Goal: Task Accomplishment & Management: Complete application form

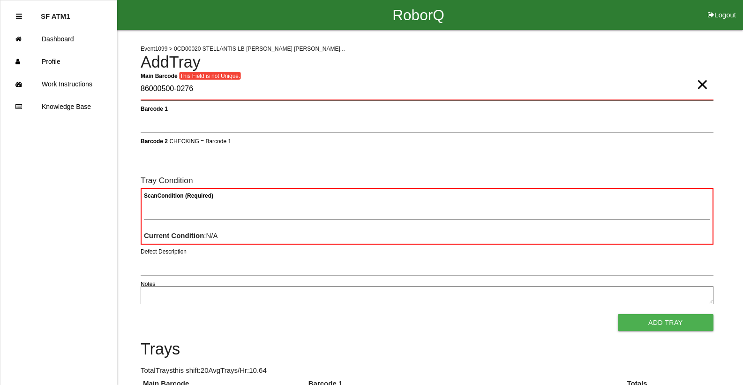
drag, startPoint x: 269, startPoint y: 84, endPoint x: 0, endPoint y: 84, distance: 269.2
click at [220, 90] on Barcode "86000500-0276" at bounding box center [427, 89] width 573 height 22
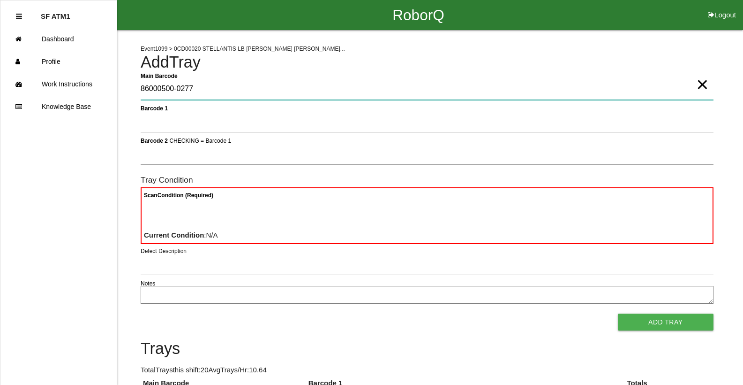
type Barcode "86000500-0277"
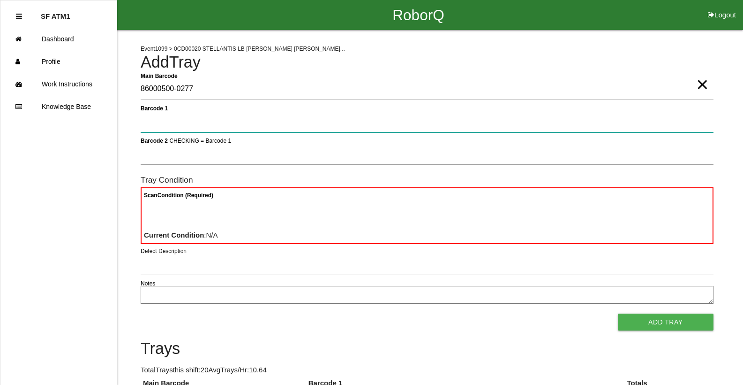
click at [203, 125] on 1 "Barcode 1" at bounding box center [427, 122] width 573 height 22
type 1 "330A00CF9A3700C000317935"
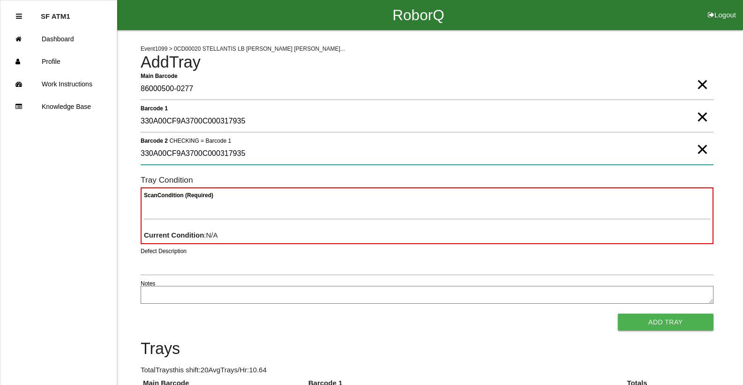
type 2 "330A00CF9A3700C000317935"
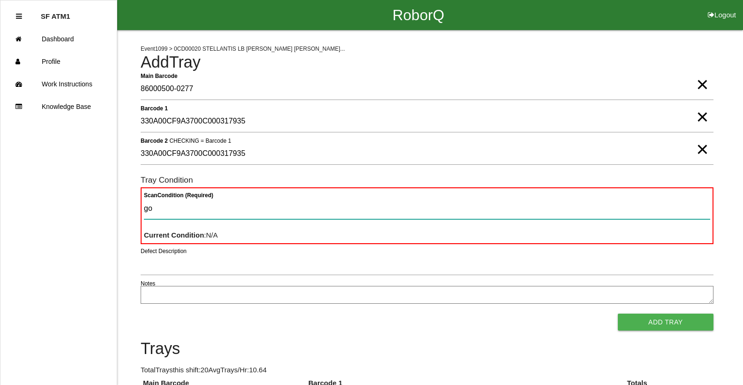
type Condition "goo"
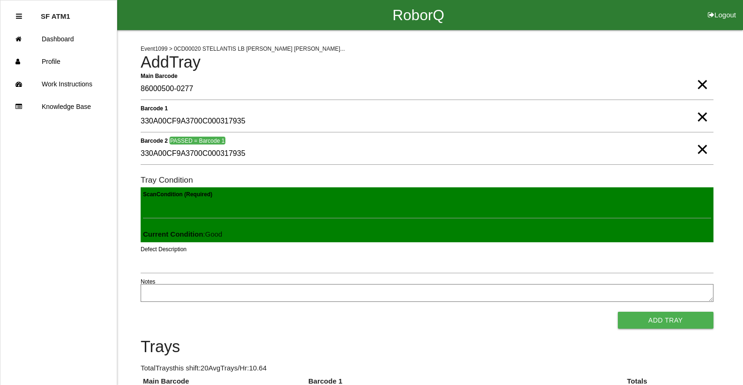
click at [618, 311] on button "Add Tray" at bounding box center [666, 319] width 96 height 17
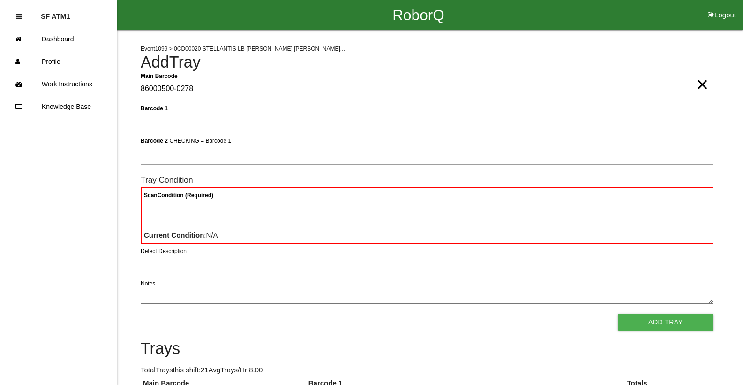
type Barcode "86000500-0278"
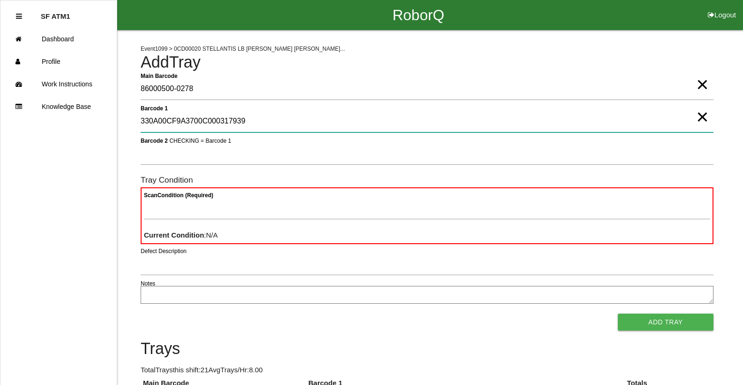
type 1 "330A00CF9A3700C000317939"
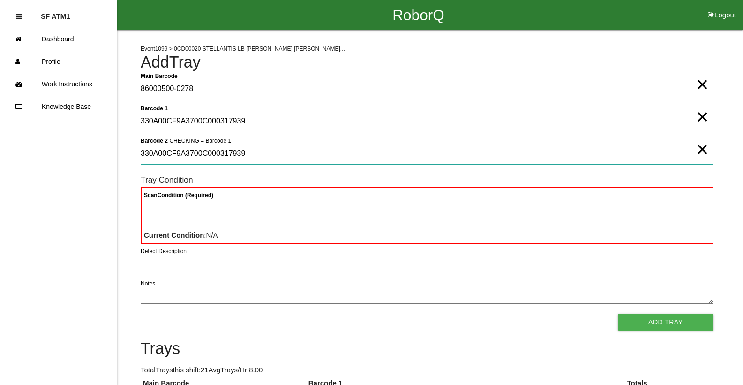
type 2 "330A00CF9A3700C000317939"
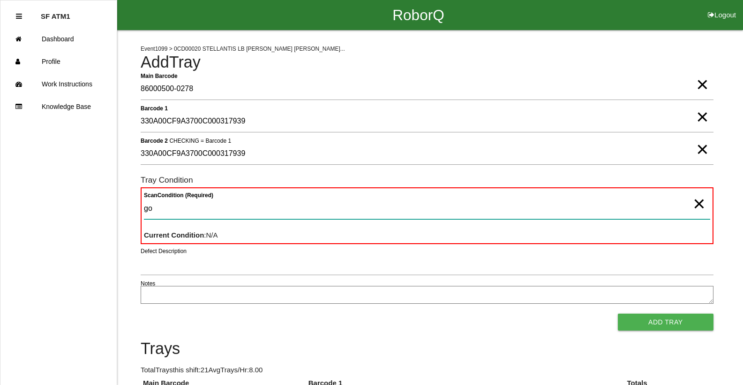
type Condition "goo"
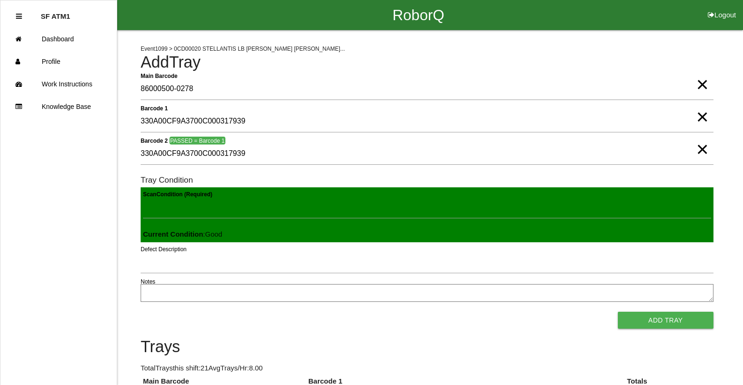
click at [618, 311] on button "Add Tray" at bounding box center [666, 319] width 96 height 17
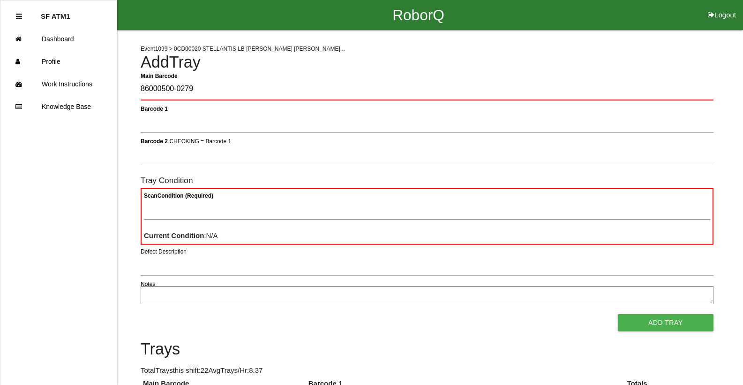
type Barcode "86000500-0279"
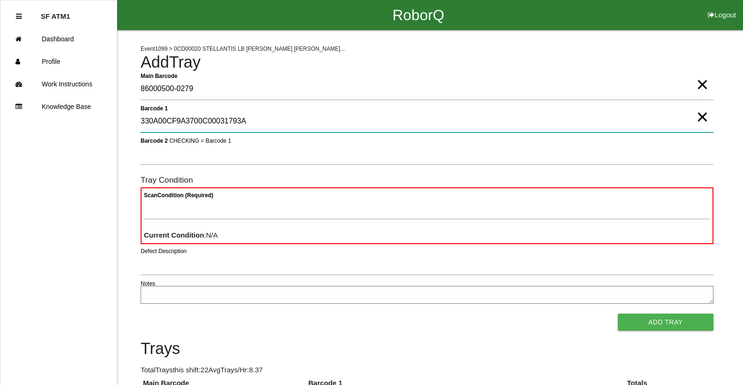
type 1 "330A00CF9A3700C00031793A"
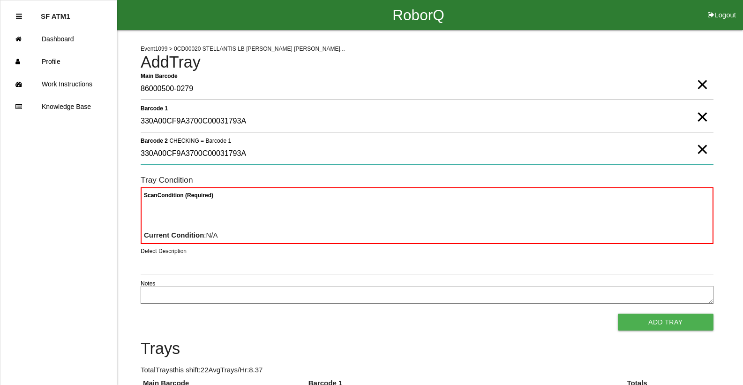
type 2 "330A00CF9A3700C00031793A"
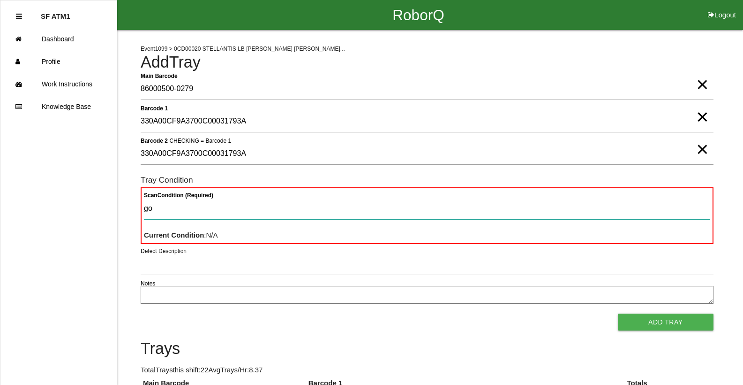
type Condition "goo"
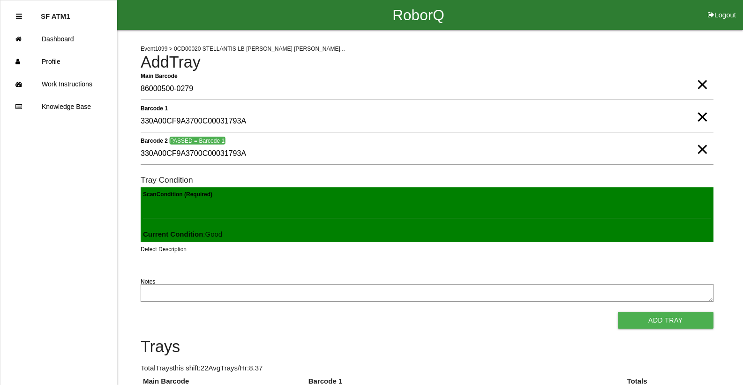
click at [618, 311] on button "Add Tray" at bounding box center [666, 319] width 96 height 17
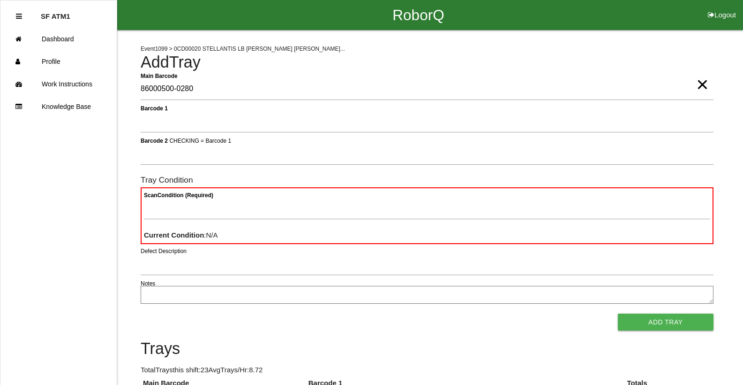
type Barcode "86000500-0280"
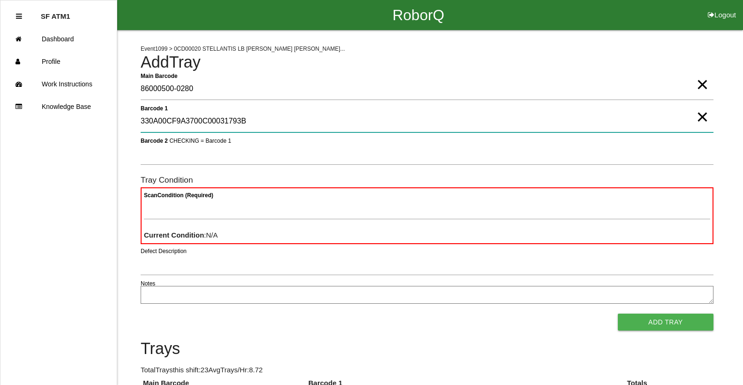
type 1 "330A00CF9A3700C00031793B"
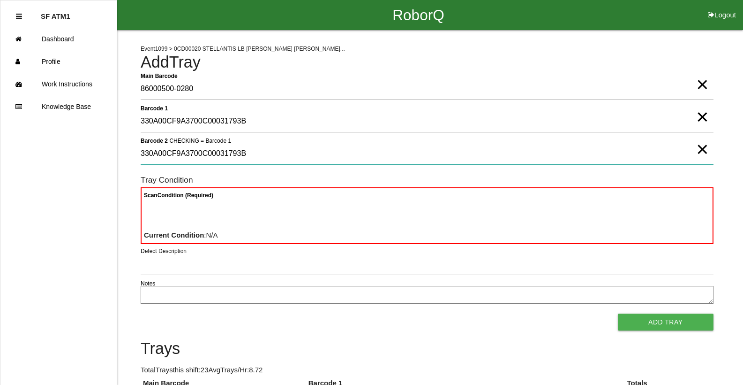
type 2 "330A00CF9A3700C00031793B"
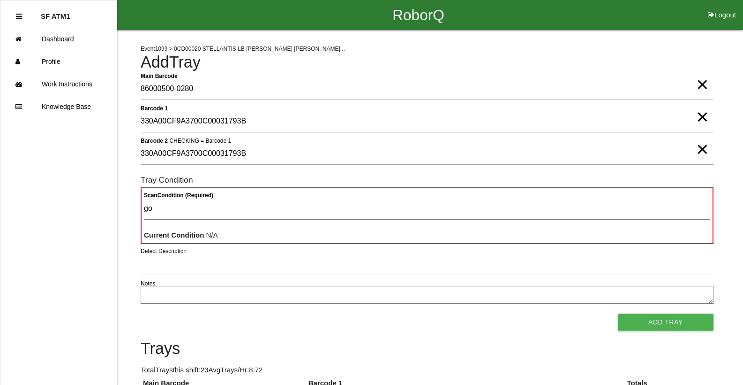
type Condition "goo"
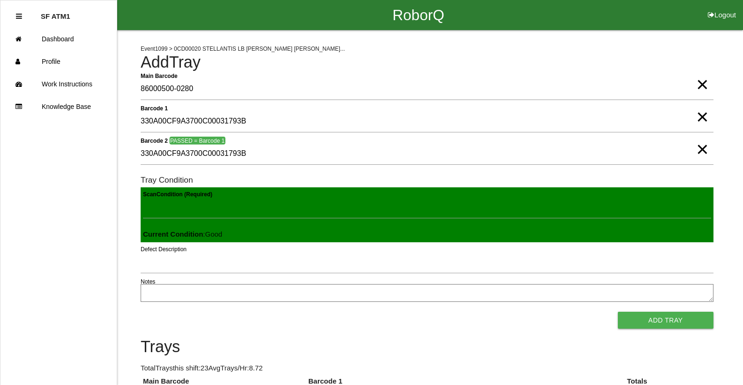
click at [618, 311] on button "Add Tray" at bounding box center [666, 319] width 96 height 17
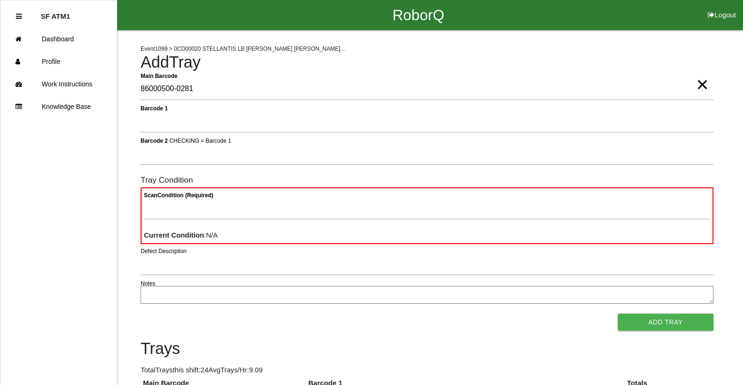
type Barcode "86000500-0281"
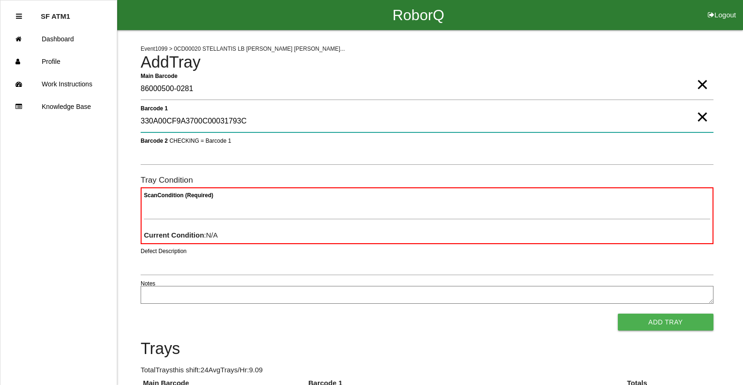
type 1 "330A00CF9A3700C00031793C"
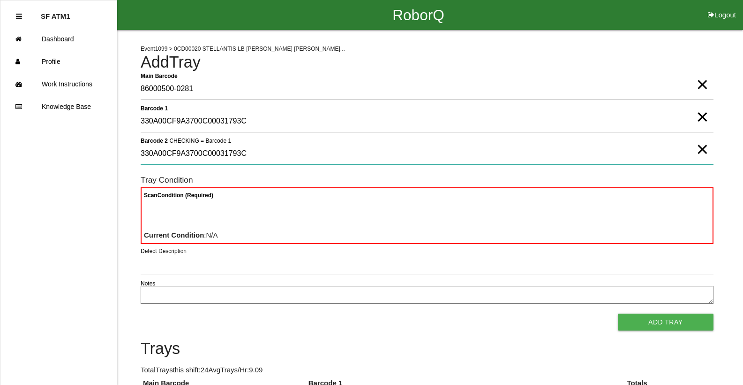
type 2 "330A00CF9A3700C00031793C"
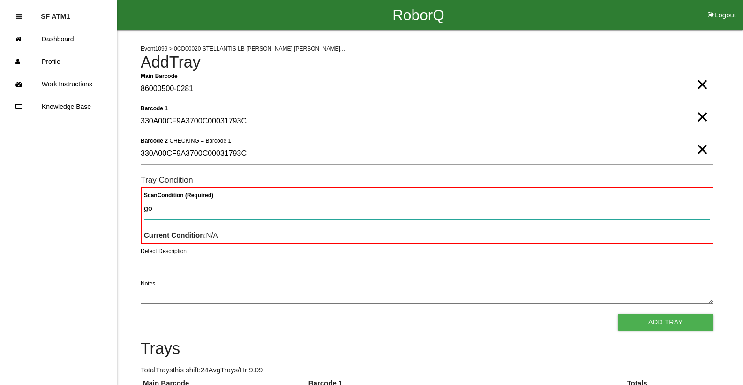
type Condition "goo"
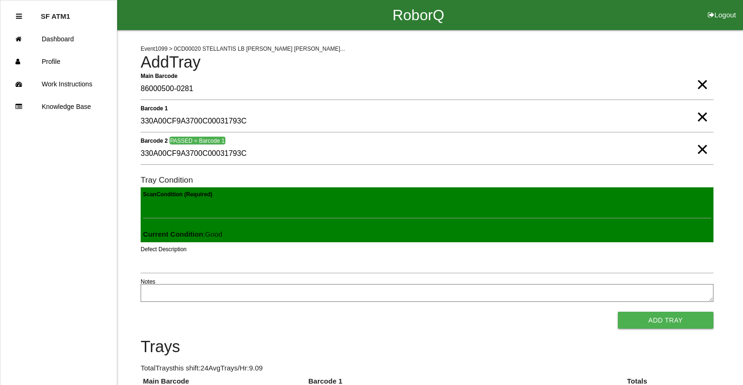
click at [618, 311] on button "Add Tray" at bounding box center [666, 319] width 96 height 17
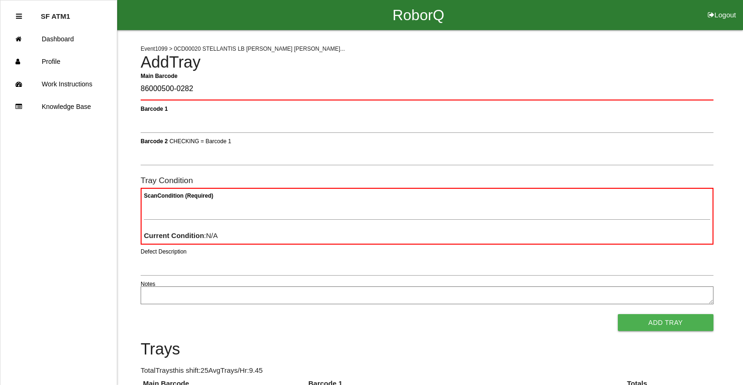
type Barcode "86000500-0282"
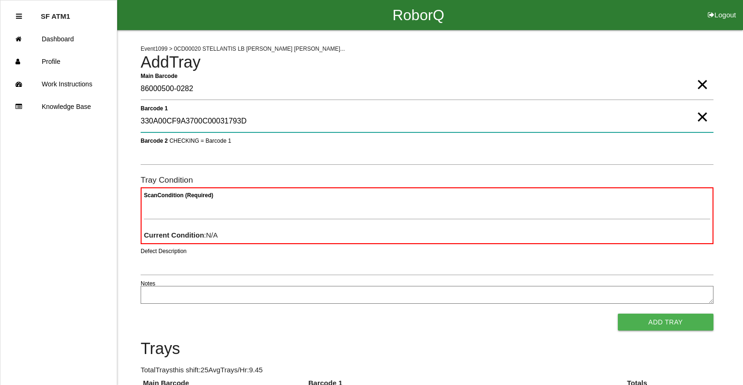
type 1 "330A00CF9A3700C00031793D"
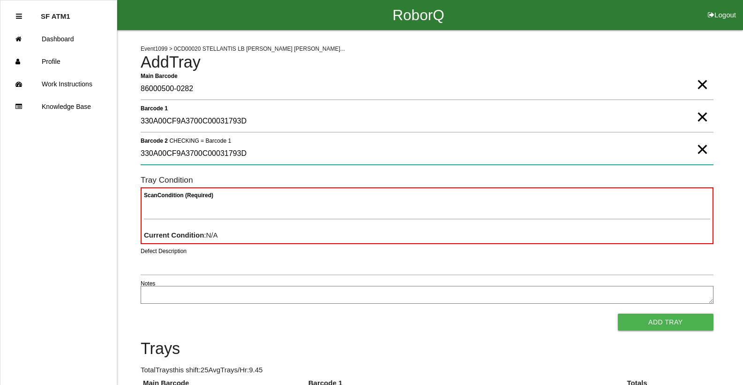
type 2 "330A00CF9A3700C00031793D"
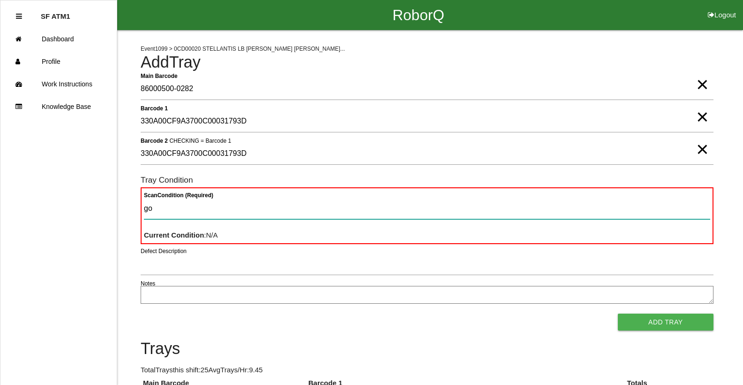
type Condition "goo"
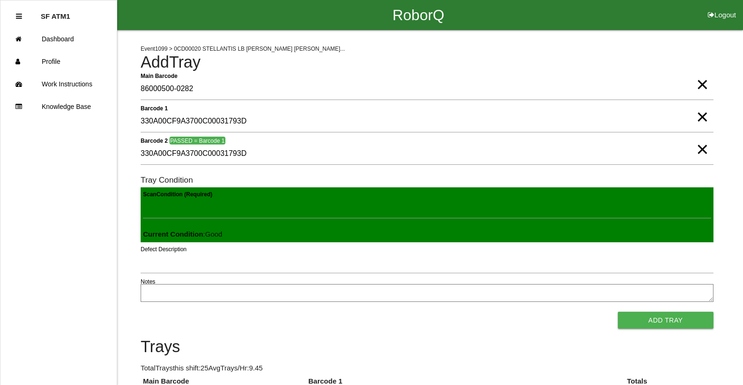
click at [618, 311] on button "Add Tray" at bounding box center [666, 319] width 96 height 17
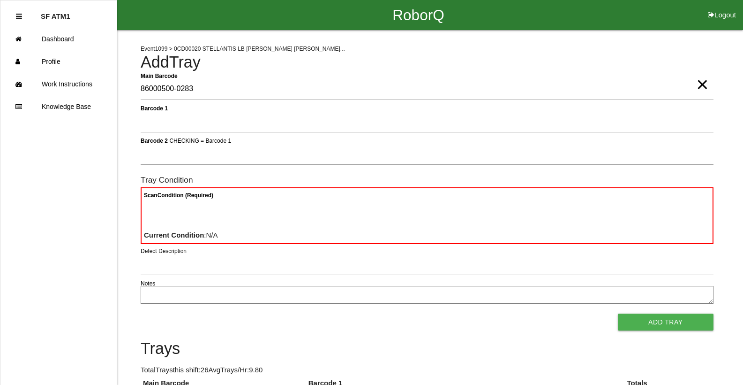
type Barcode "86000500-0283"
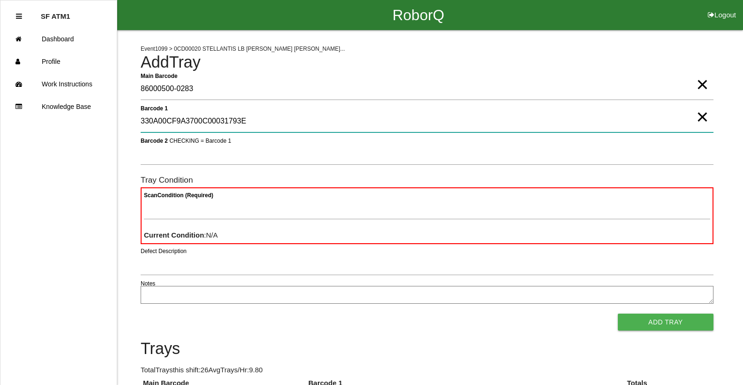
type 1 "330A00CF9A3700C00031793E"
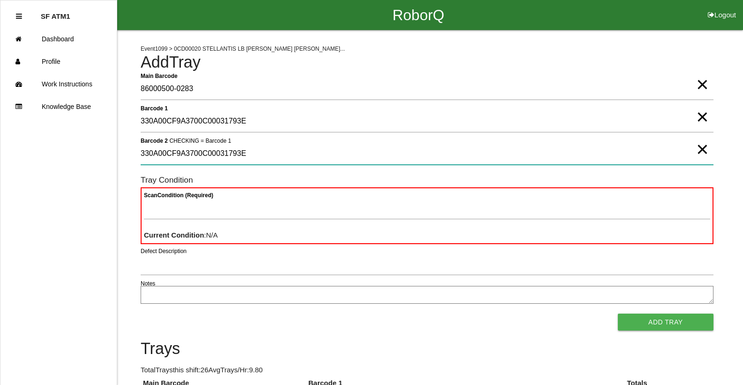
type 2 "330A00CF9A3700C00031793E"
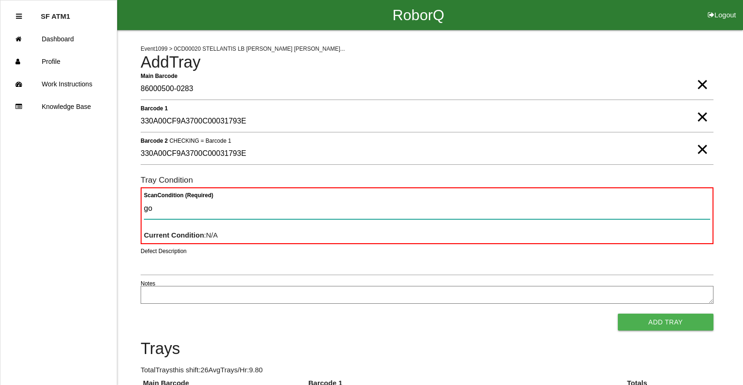
type Condition "goo"
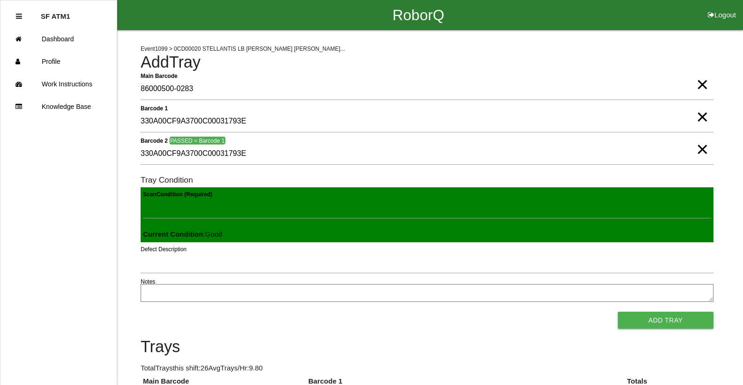
click at [618, 311] on button "Add Tray" at bounding box center [666, 319] width 96 height 17
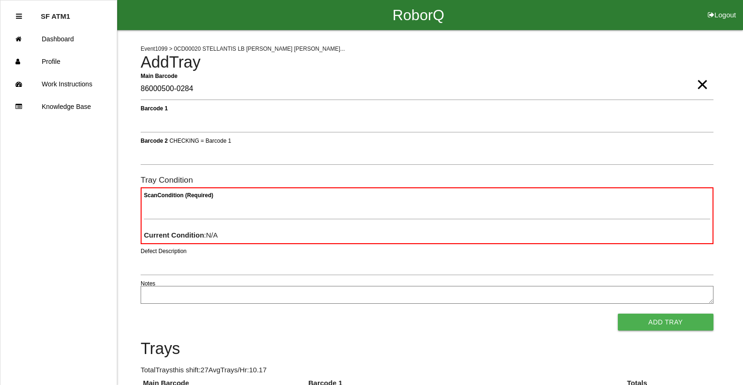
type Barcode "86000500-0284"
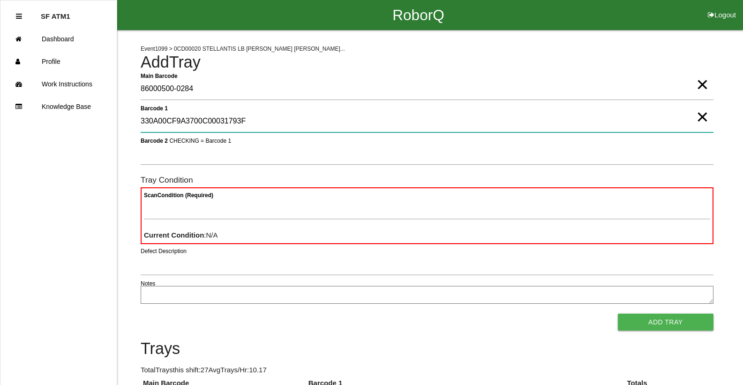
type 1 "330A00CF9A3700C00031793F"
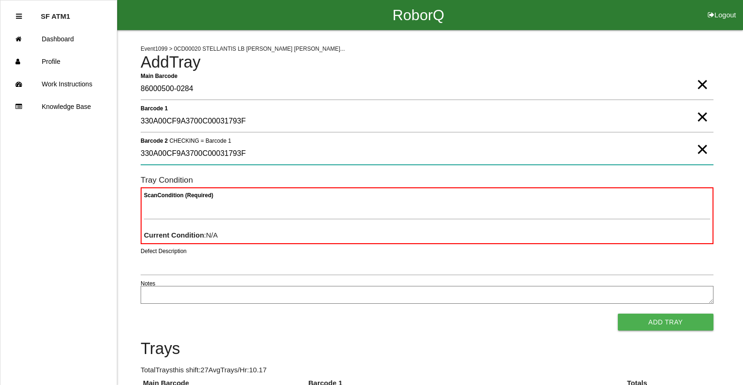
type 2 "330A00CF9A3700C00031793F"
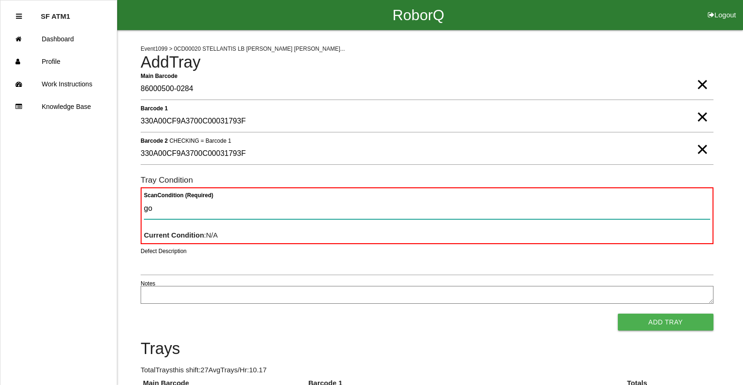
type Condition "goo"
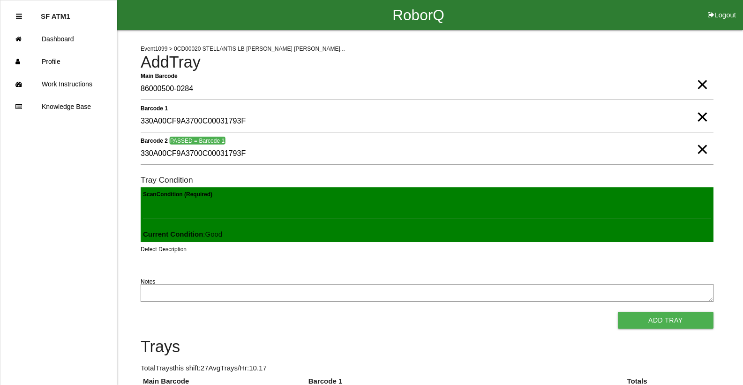
click at [618, 311] on button "Add Tray" at bounding box center [666, 319] width 96 height 17
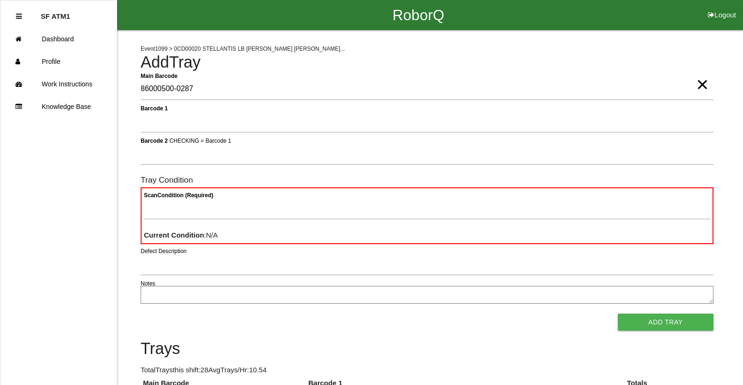
type Barcode "86000500-0287"
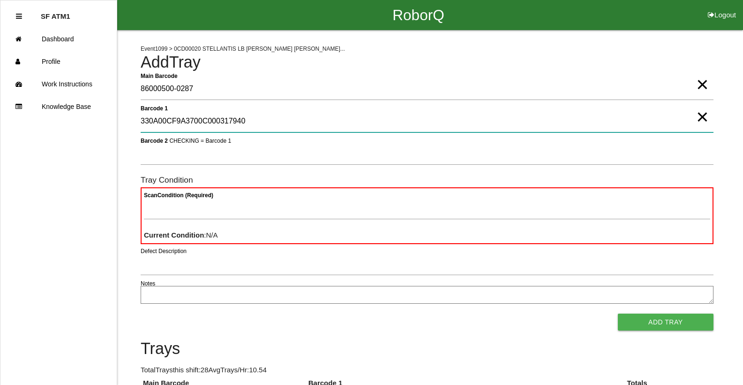
type 1 "330A00CF9A3700C000317940"
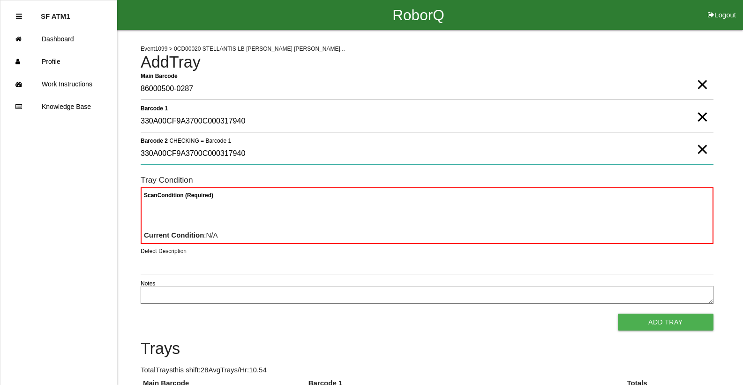
type 2 "330A00CF9A3700C000317940"
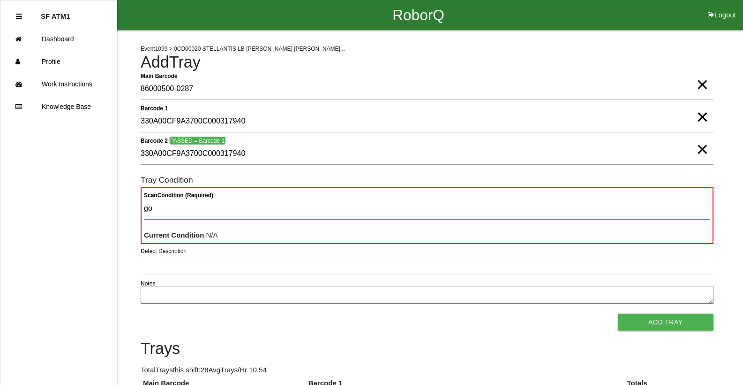
type Condition "goo"
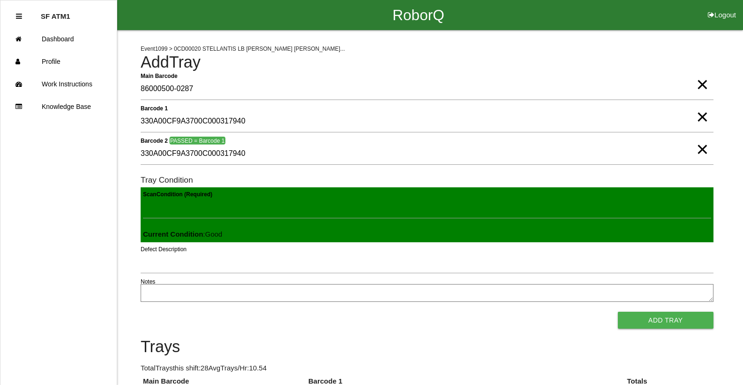
click at [618, 311] on button "Add Tray" at bounding box center [666, 319] width 96 height 17
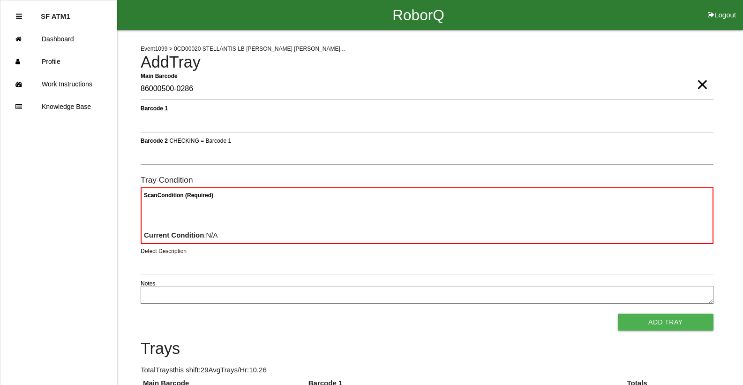
type Barcode "86000500-0286"
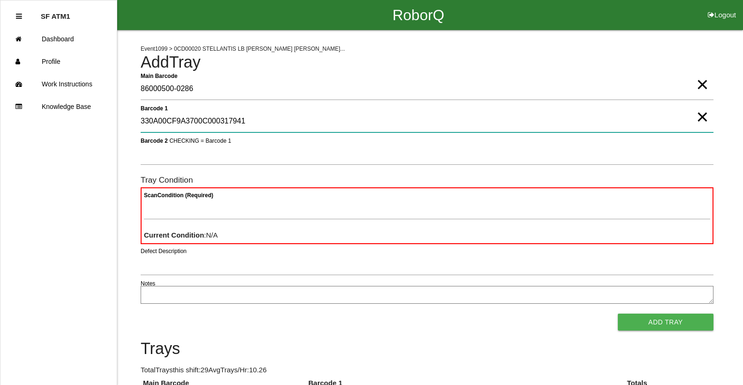
type 1 "330A00CF9A3700C000317941"
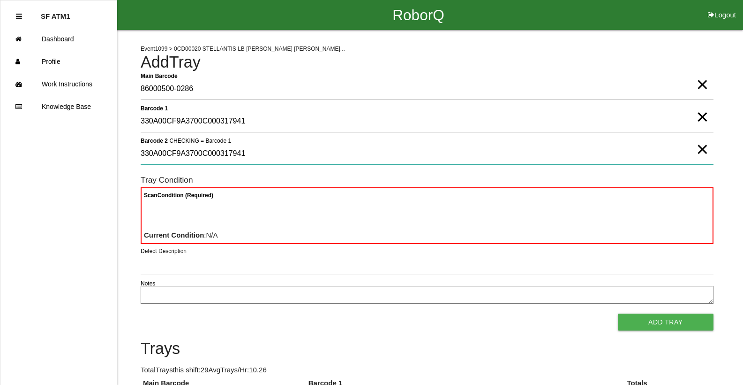
type 2 "330A00CF9A3700C000317941"
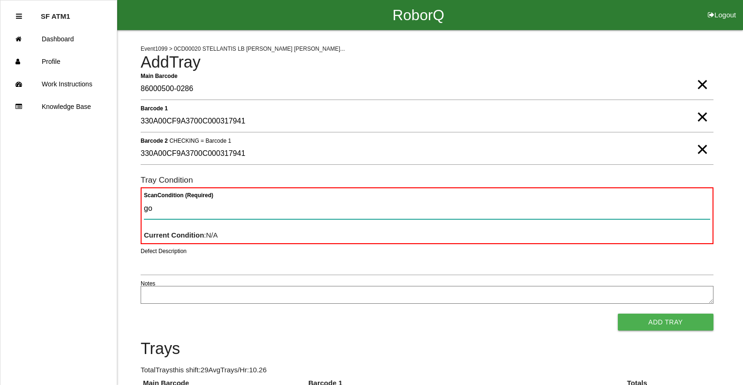
type Condition "goo"
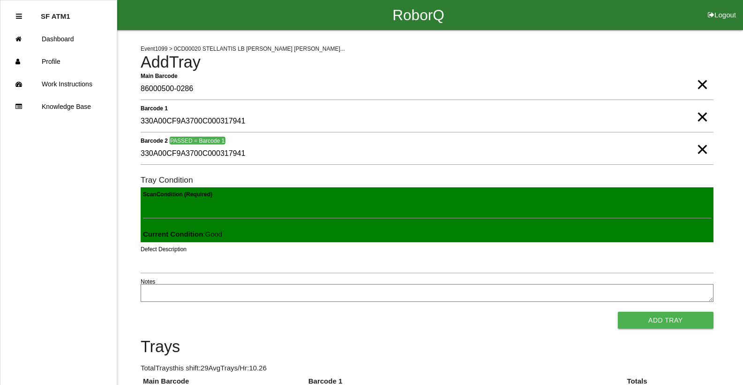
click at [618, 311] on button "Add Tray" at bounding box center [666, 319] width 96 height 17
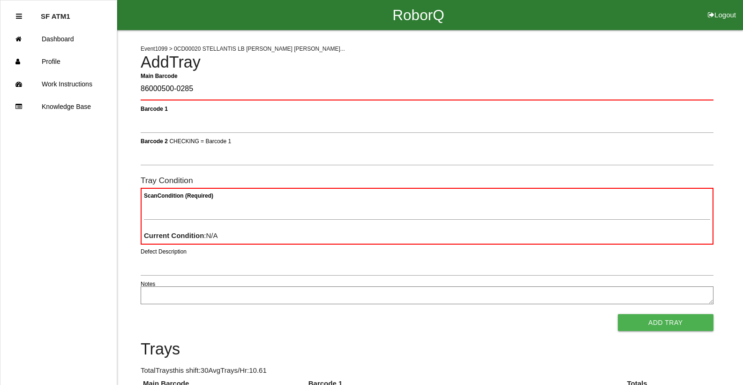
type Barcode "86000500-0285"
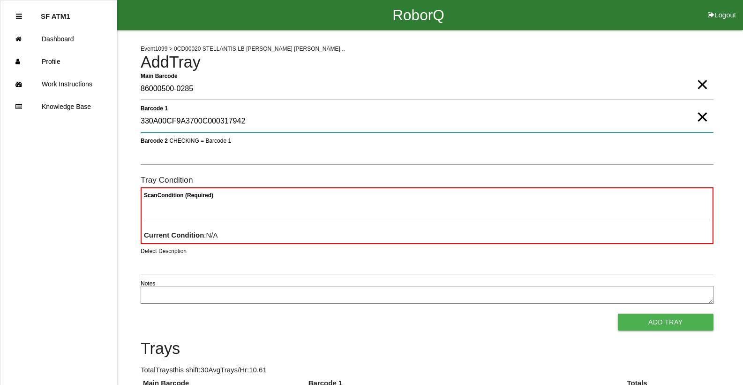
type 1 "330A00CF9A3700C000317942"
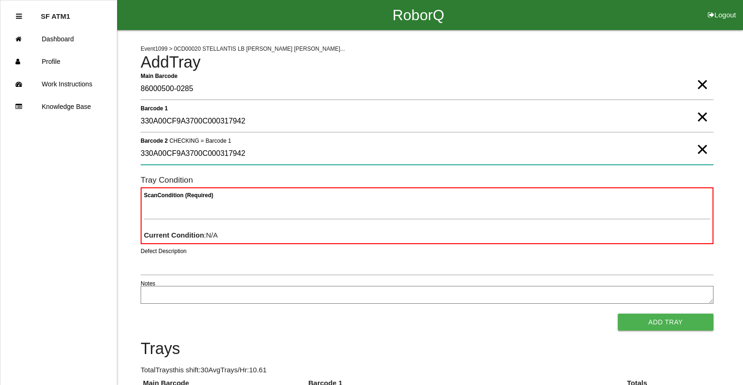
type 2 "330A00CF9A3700C000317942"
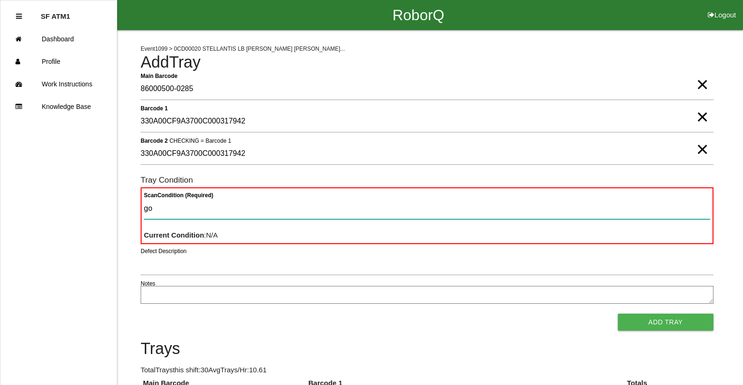
type Condition "goo"
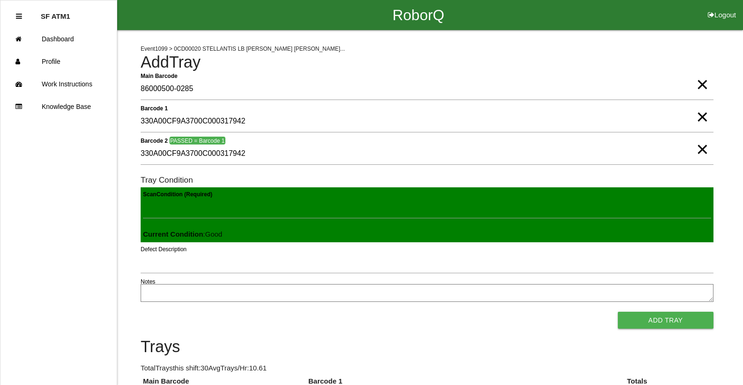
click at [618, 311] on button "Add Tray" at bounding box center [666, 319] width 96 height 17
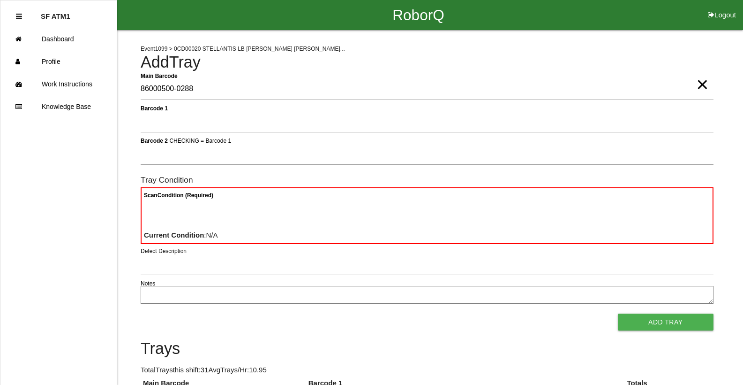
type Barcode "86000500-0288"
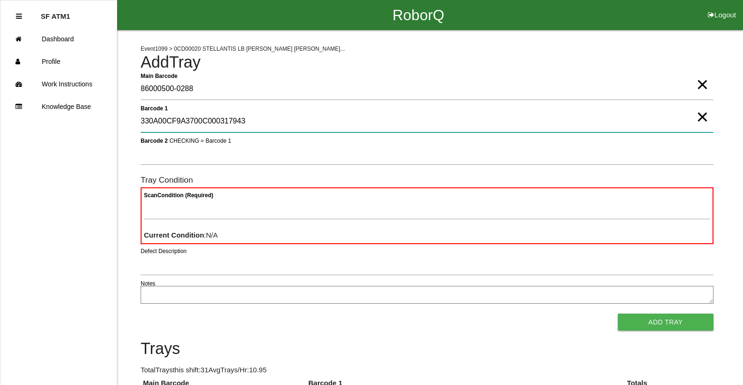
type 1 "330A00CF9A3700C000317943"
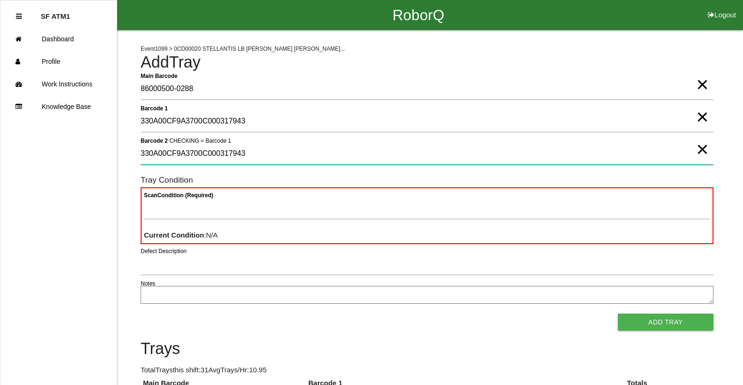
type 2 "330A00CF9A3700C000317943"
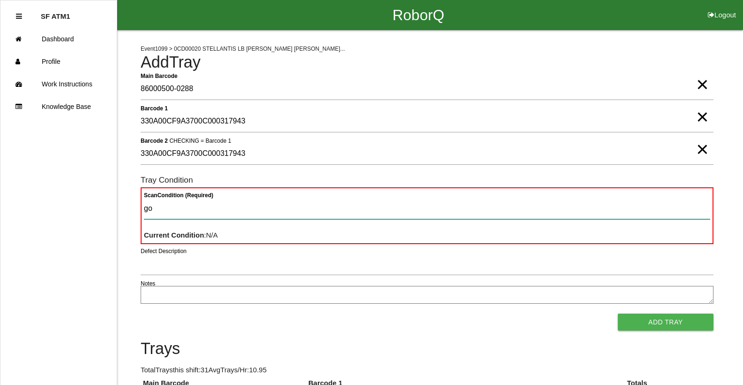
type Condition "goo"
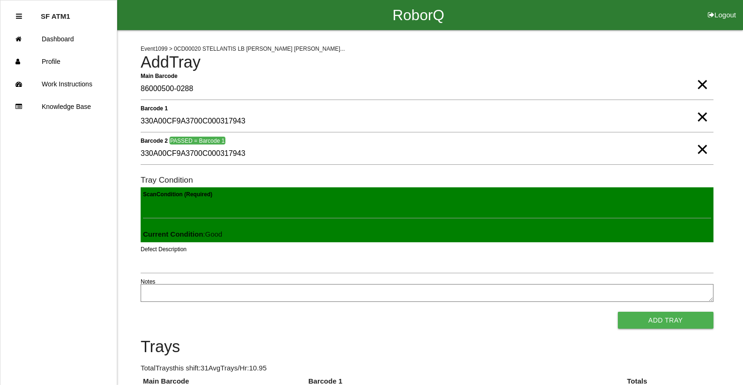
click at [618, 311] on button "Add Tray" at bounding box center [666, 319] width 96 height 17
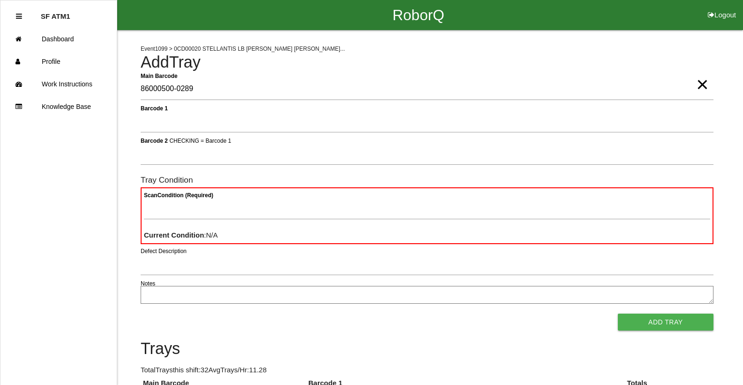
type Barcode "86000500-0289"
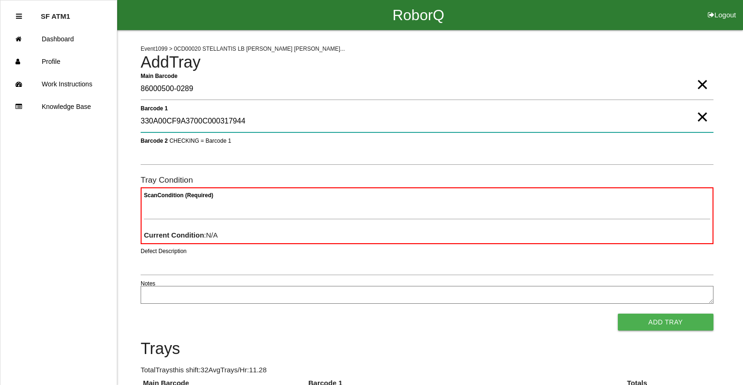
type 1 "330A00CF9A3700C000317944"
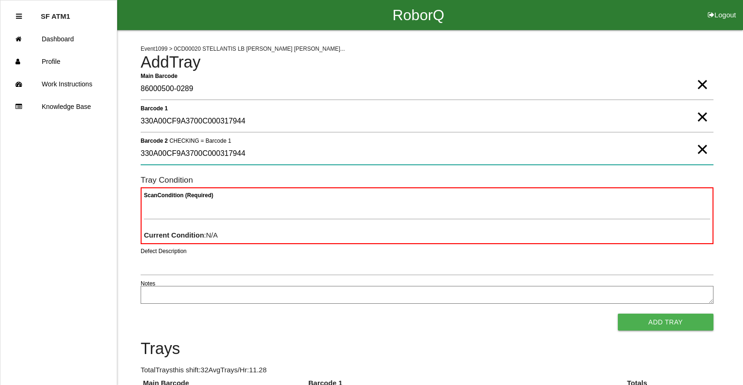
type 2 "330A00CF9A3700C000317944"
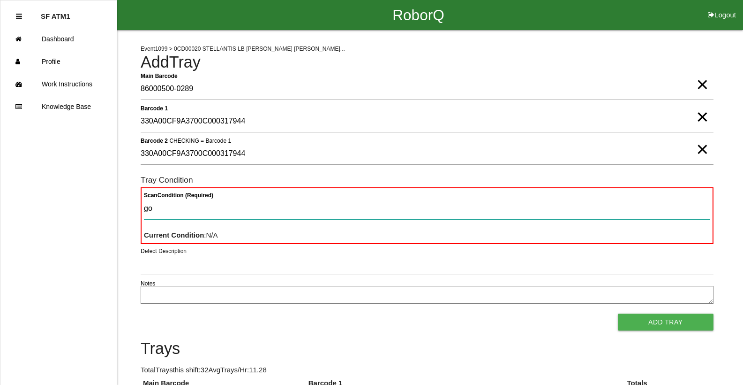
type Condition "goo"
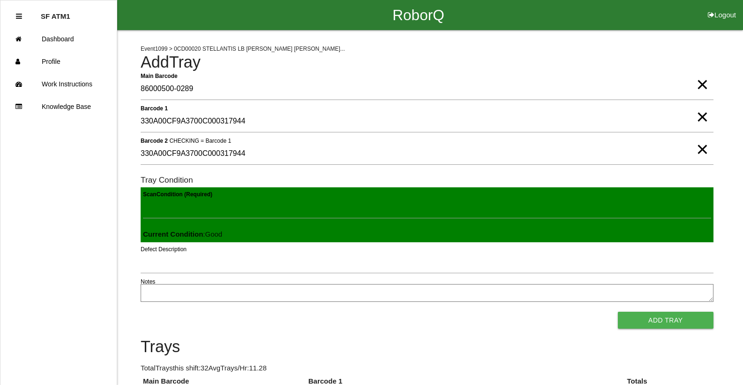
click at [618, 311] on button "Add Tray" at bounding box center [666, 319] width 96 height 17
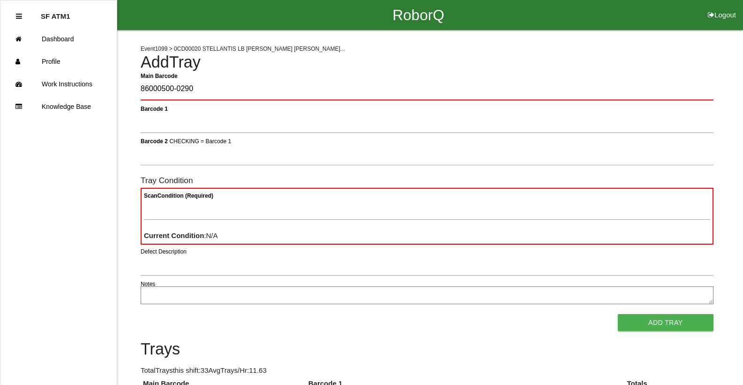
type Barcode "86000500-0290"
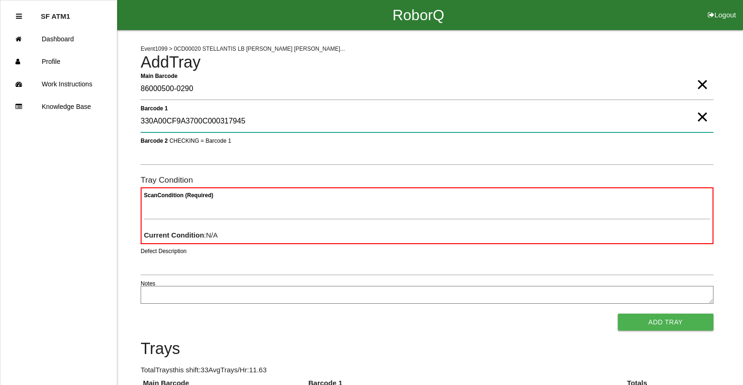
type 1 "330A00CF9A3700C000317945"
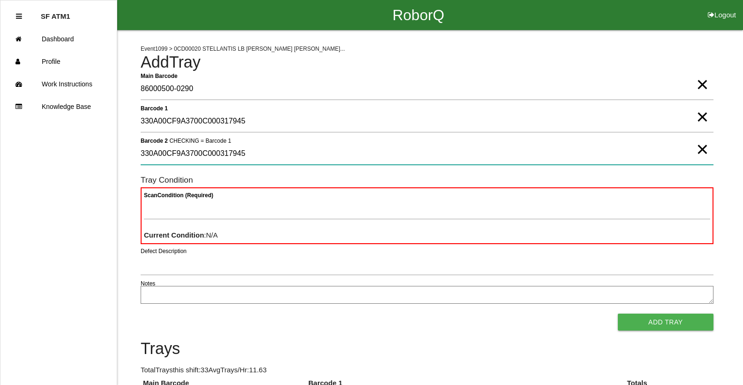
type 2 "330A00CF9A3700C000317945"
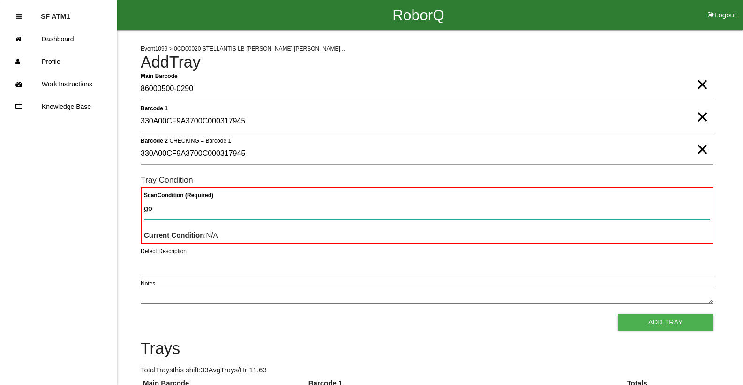
type Condition "goo"
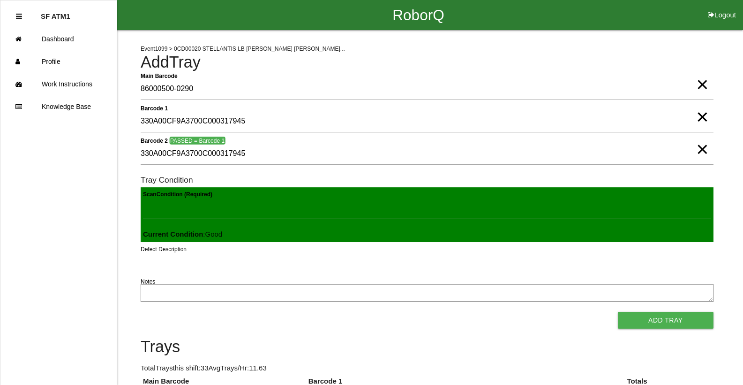
click at [618, 311] on button "Add Tray" at bounding box center [666, 319] width 96 height 17
